Goal: Information Seeking & Learning: Learn about a topic

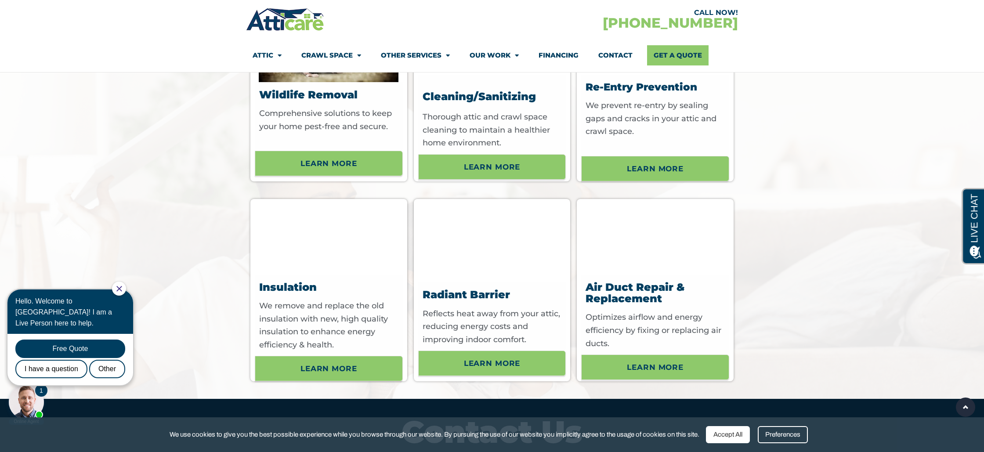
scroll to position [3184, 0]
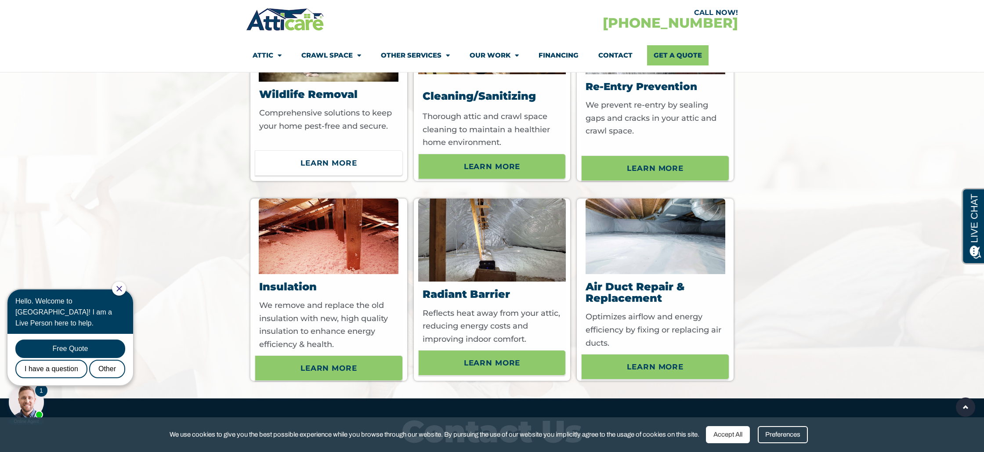
click at [337, 170] on span "Learn More" at bounding box center [328, 162] width 57 height 15
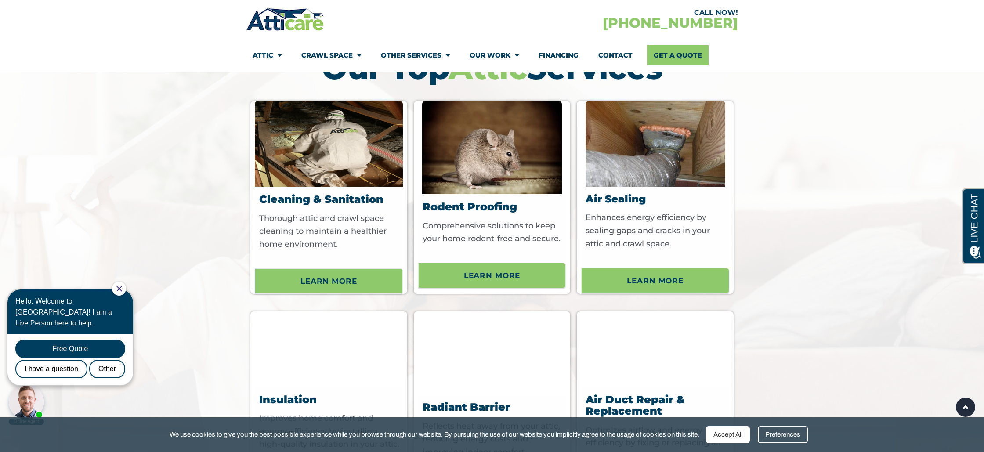
scroll to position [2715, 0]
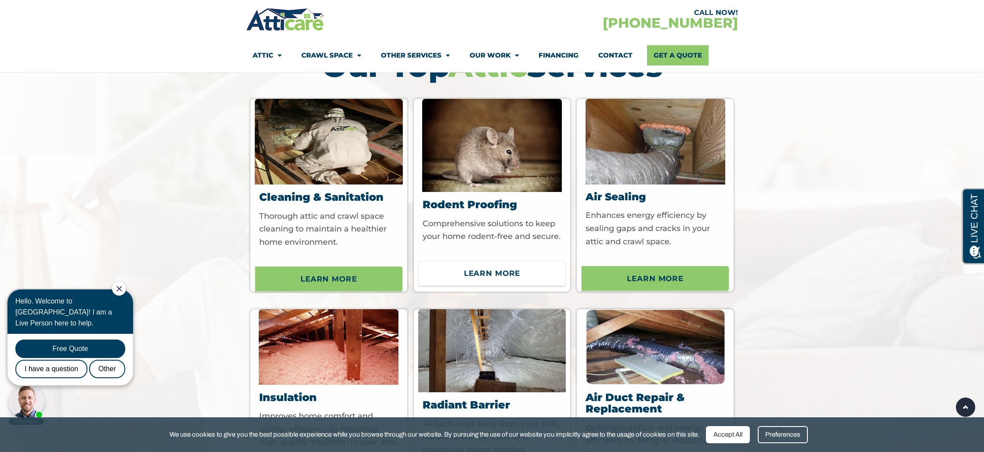
click at [512, 281] on span "Learn More" at bounding box center [492, 273] width 57 height 15
